Goal: Information Seeking & Learning: Learn about a topic

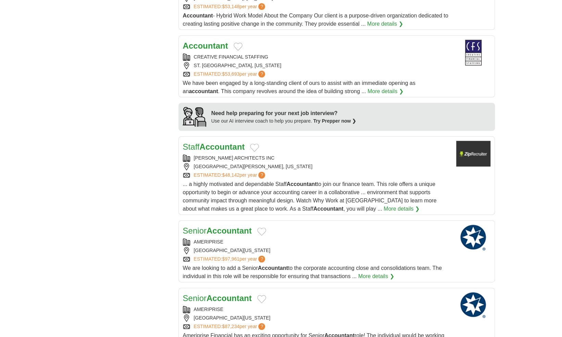
scroll to position [461, 0]
click at [378, 271] on link "More details ❯" at bounding box center [376, 275] width 36 height 8
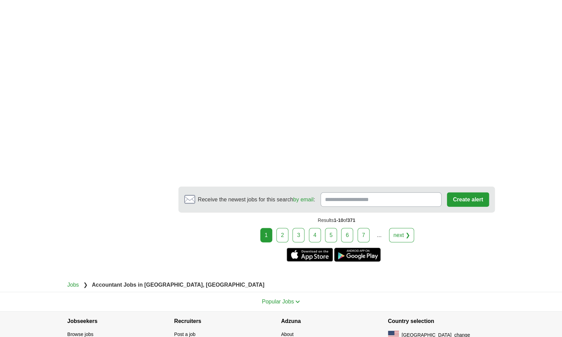
scroll to position [985, 0]
click at [281, 229] on link "2" at bounding box center [282, 235] width 12 height 14
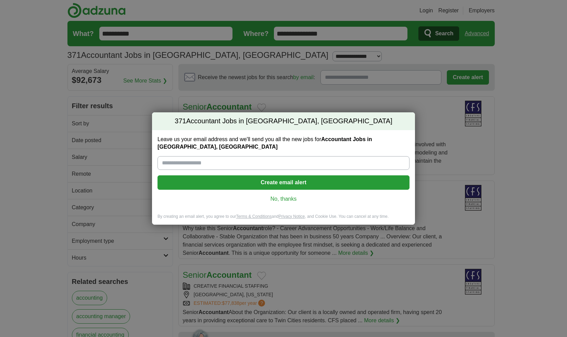
click at [290, 201] on link "No, thanks" at bounding box center [283, 199] width 241 height 8
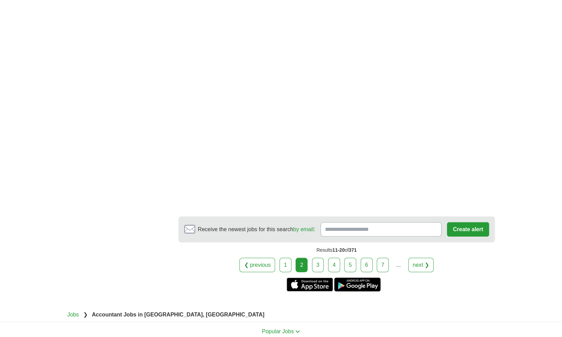
scroll to position [1140, 0]
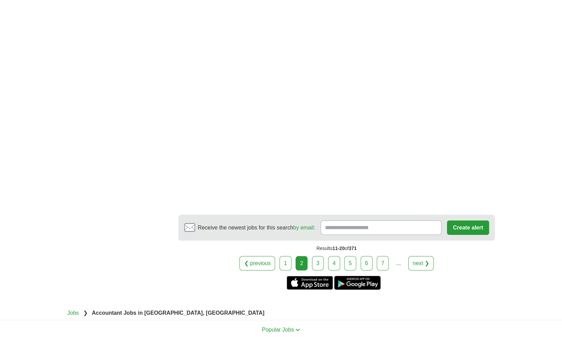
click at [318, 266] on link "3" at bounding box center [318, 263] width 12 height 14
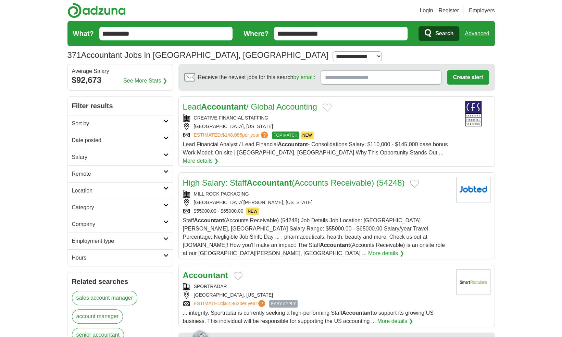
click at [268, 109] on link "Lead Accountant / Global Accounting" at bounding box center [250, 106] width 134 height 9
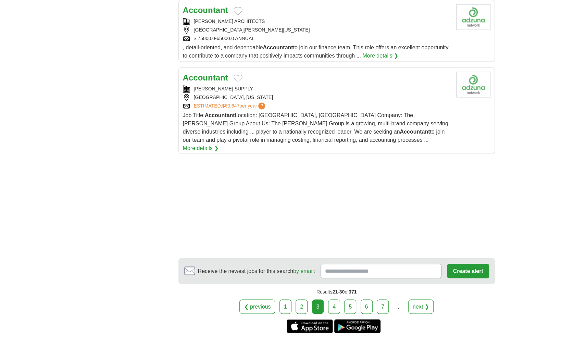
scroll to position [819, 0]
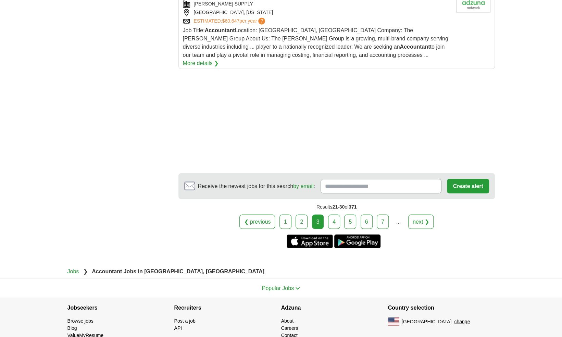
click at [329, 234] on link "Get the iPhone app" at bounding box center [310, 241] width 46 height 14
click at [336, 214] on link "4" at bounding box center [334, 221] width 12 height 14
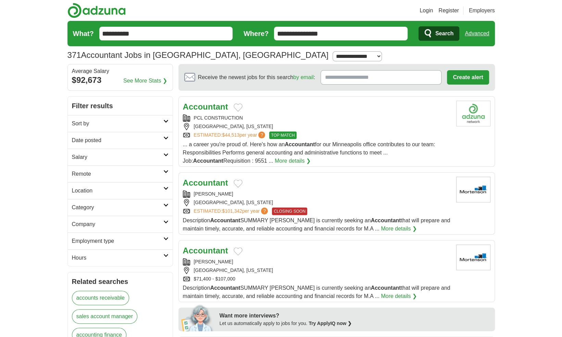
click at [208, 182] on strong "Accountant" at bounding box center [205, 182] width 45 height 9
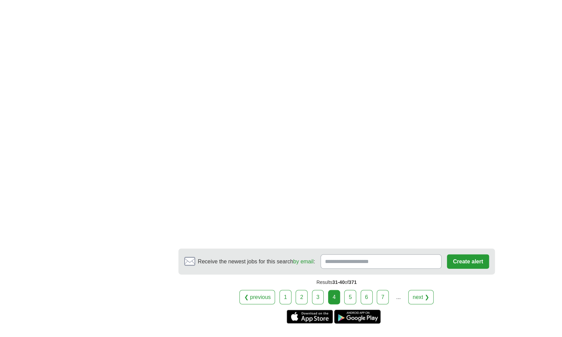
scroll to position [933, 0]
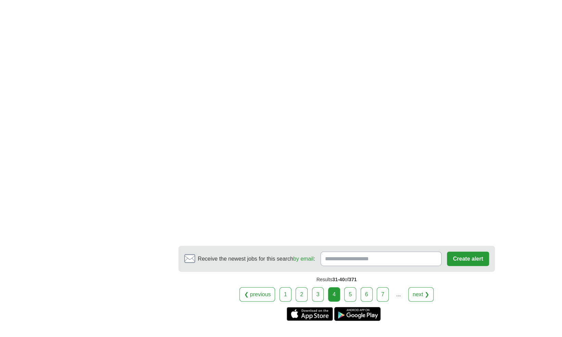
click at [350, 287] on link "5" at bounding box center [350, 294] width 12 height 14
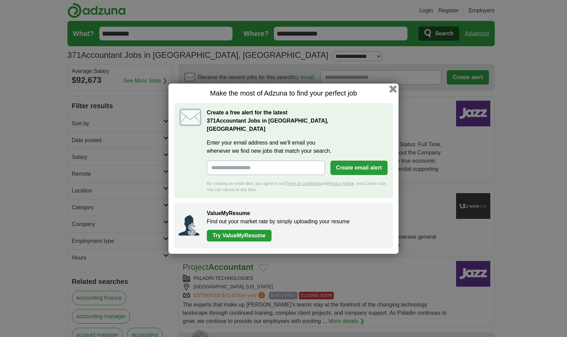
click at [394, 92] on button "button" at bounding box center [393, 89] width 8 height 8
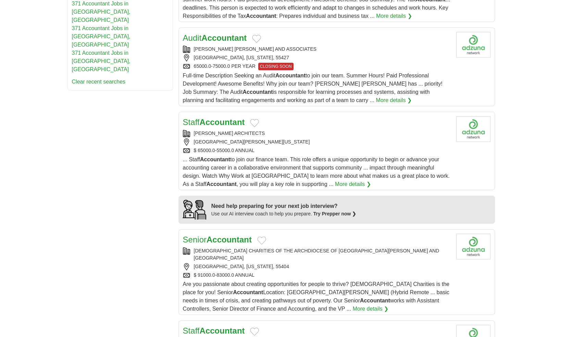
scroll to position [422, 0]
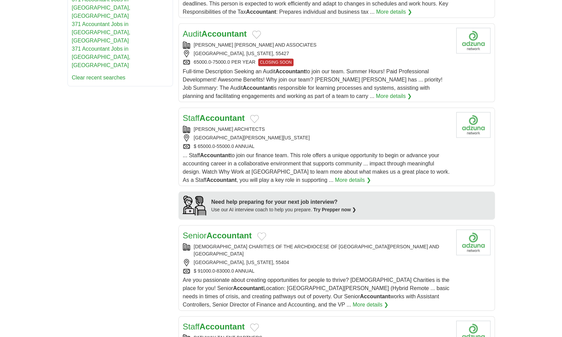
click at [346, 243] on div "CATHOLIC CHARITIES OF THE ARCHDIOCESE OF ST PAUL AND MINNEAPOLIS MINNEAPOLIS, M…" at bounding box center [317, 258] width 268 height 31
